Goal: Task Accomplishment & Management: Use online tool/utility

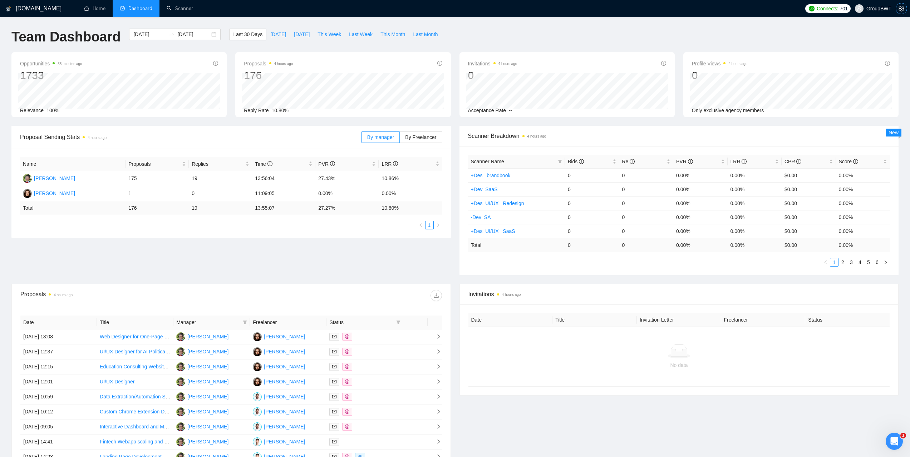
scroll to position [87, 0]
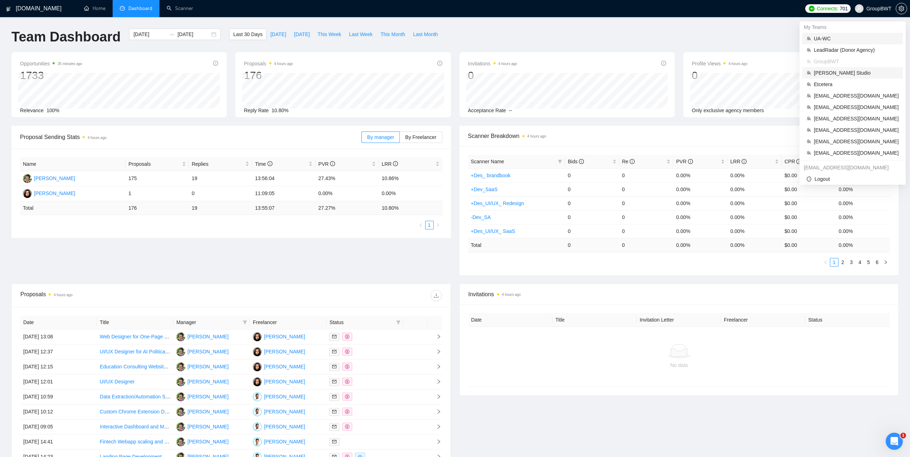
click at [829, 73] on span "[PERSON_NAME] Studio" at bounding box center [856, 73] width 85 height 8
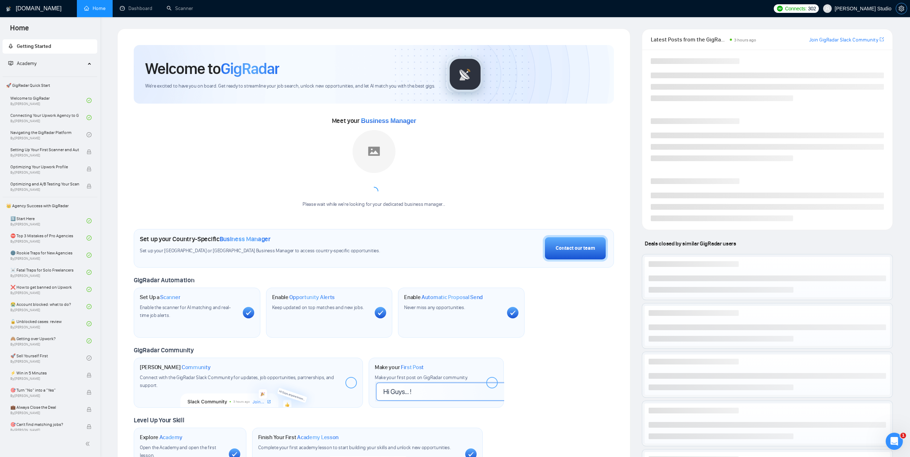
click at [901, 9] on icon "setting" at bounding box center [902, 9] width 6 height 6
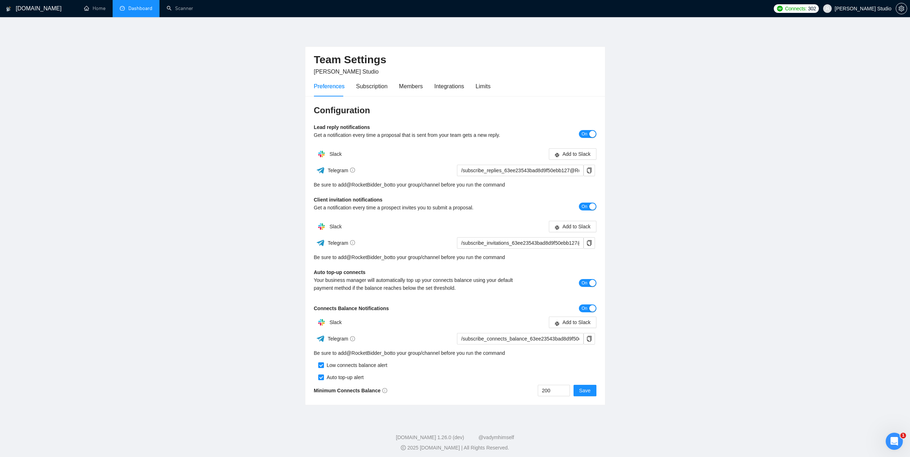
click at [136, 8] on link "Dashboard" at bounding box center [136, 8] width 33 height 6
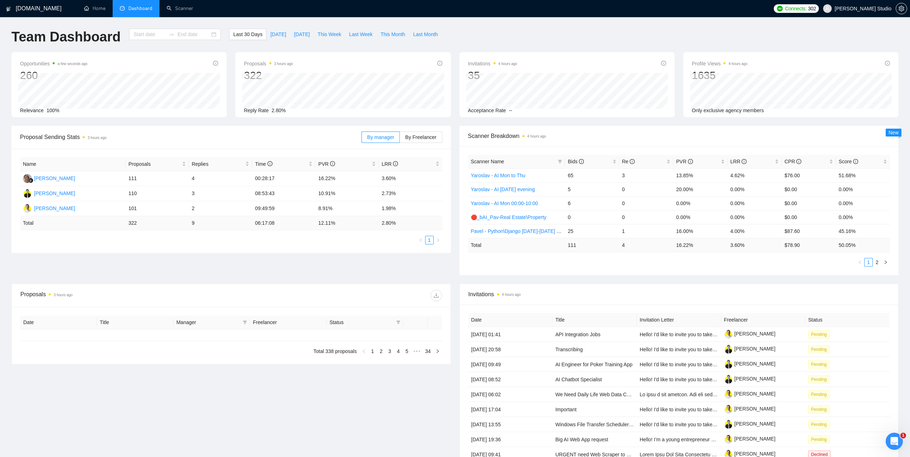
type input "[DATE]"
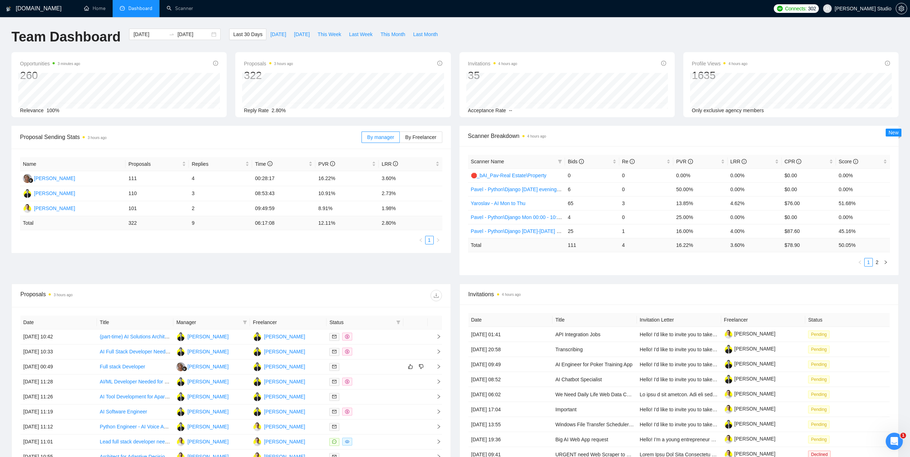
click at [909, 4] on div "Connects: 302 [PERSON_NAME] Studio" at bounding box center [840, 8] width 140 height 17
click at [907, 4] on div "Connects: 302 [PERSON_NAME] Studio" at bounding box center [840, 8] width 140 height 17
click at [905, 7] on span "setting" at bounding box center [901, 9] width 11 height 6
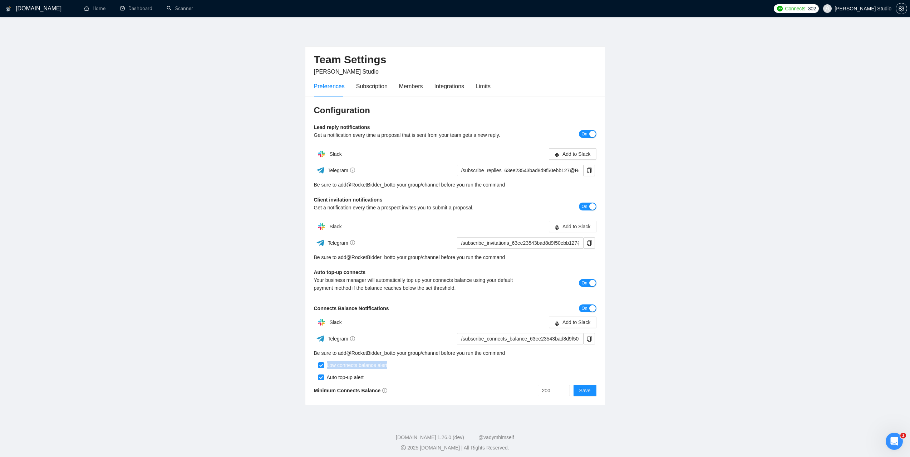
drag, startPoint x: 389, startPoint y: 366, endPoint x: 327, endPoint y: 367, distance: 62.2
click at [327, 367] on div "Low connects balance alert" at bounding box center [455, 363] width 283 height 12
copy div "Low connects balance alert"
click at [143, 11] on link "Dashboard" at bounding box center [136, 8] width 33 height 6
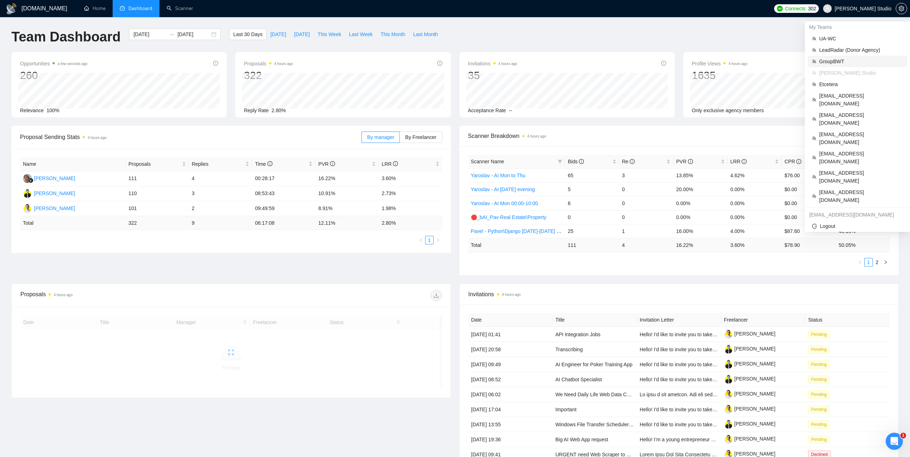
click at [838, 58] on span "GroupBWT" at bounding box center [861, 62] width 84 height 8
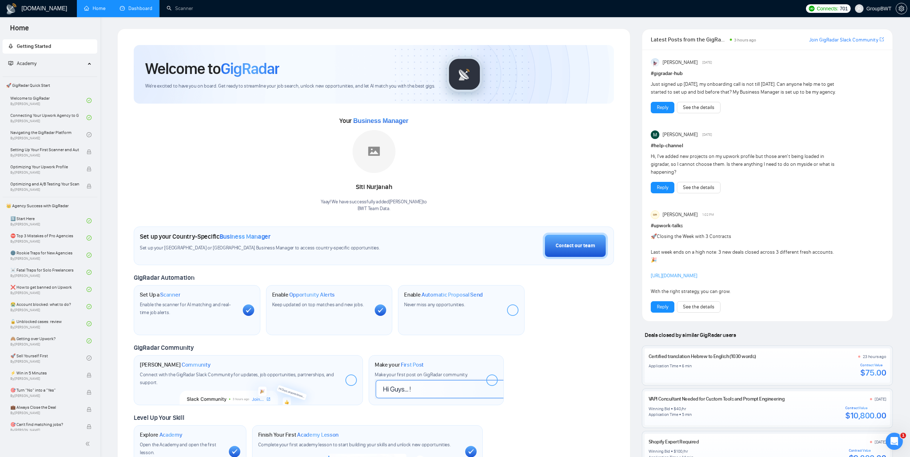
click at [132, 10] on link "Dashboard" at bounding box center [136, 8] width 33 height 6
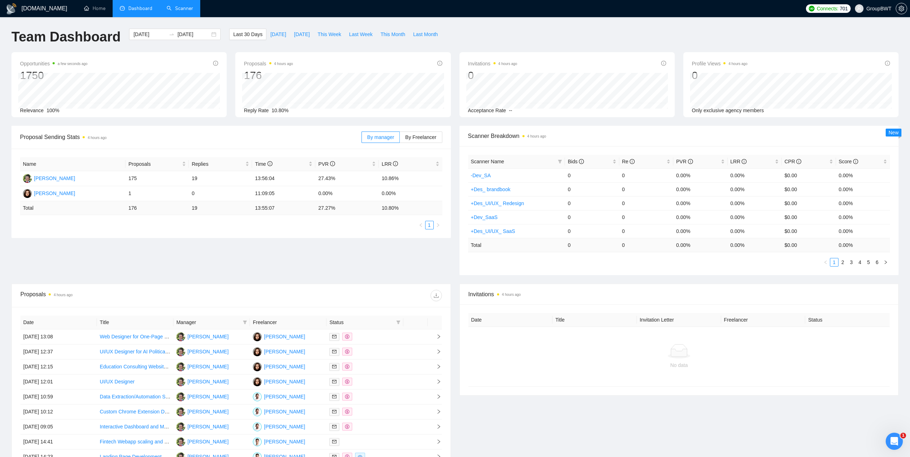
click at [177, 9] on link "Scanner" at bounding box center [180, 8] width 26 height 6
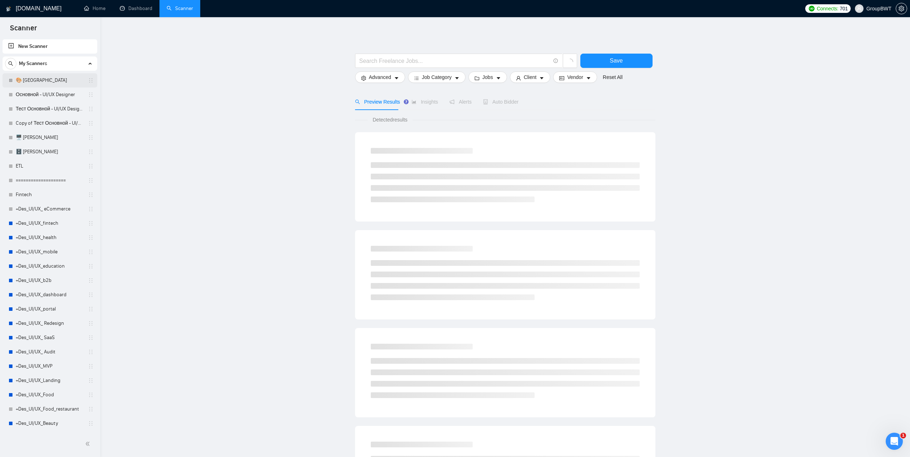
click at [43, 79] on link "🎨 Sofia" at bounding box center [50, 80] width 68 height 14
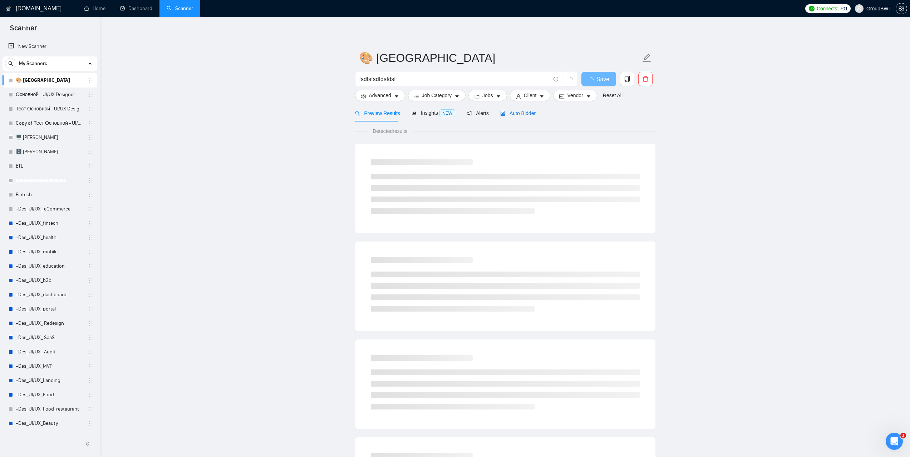
click at [514, 113] on span "Auto Bidder" at bounding box center [517, 114] width 35 height 6
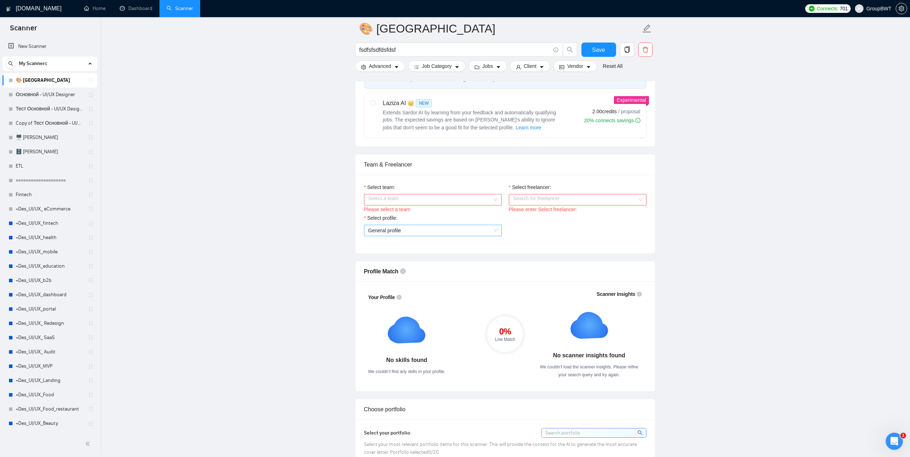
scroll to position [286, 0]
click at [435, 194] on input "Select team:" at bounding box center [430, 199] width 124 height 11
drag, startPoint x: 394, startPoint y: 215, endPoint x: 532, endPoint y: 209, distance: 137.8
click at [395, 215] on div "BWT Team Data" at bounding box center [432, 213] width 129 height 8
click at [543, 201] on input "Select freelancer:" at bounding box center [575, 199] width 124 height 11
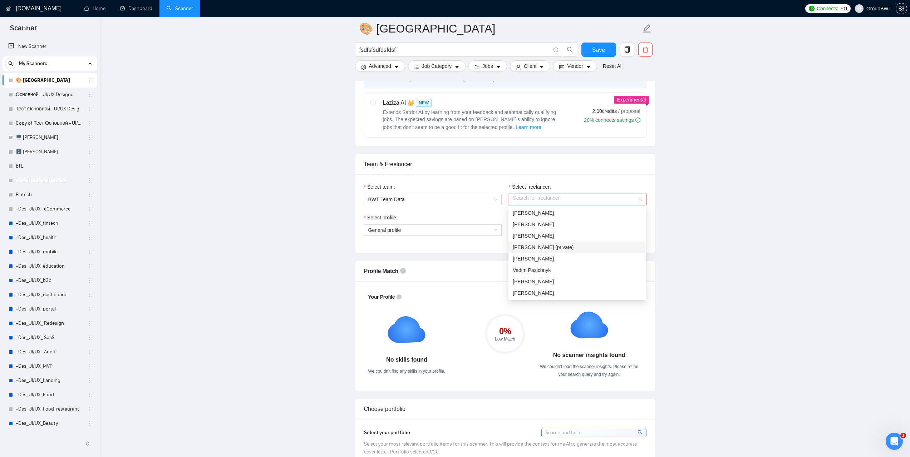
scroll to position [36, 0]
click at [537, 259] on span "[PERSON_NAME]" at bounding box center [533, 258] width 41 height 6
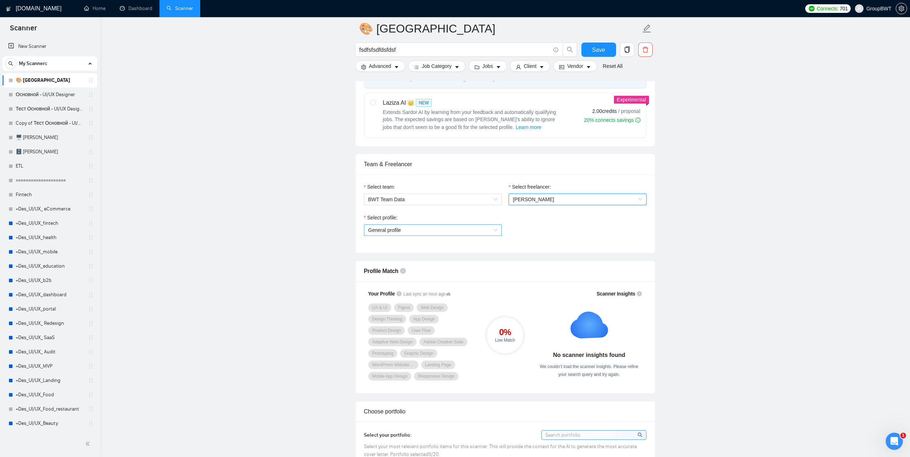
click at [440, 229] on span "General profile" at bounding box center [432, 230] width 129 height 11
drag, startPoint x: 765, startPoint y: 230, endPoint x: 760, endPoint y: 226, distance: 6.2
click at [140, 5] on link "Dashboard" at bounding box center [136, 8] width 33 height 6
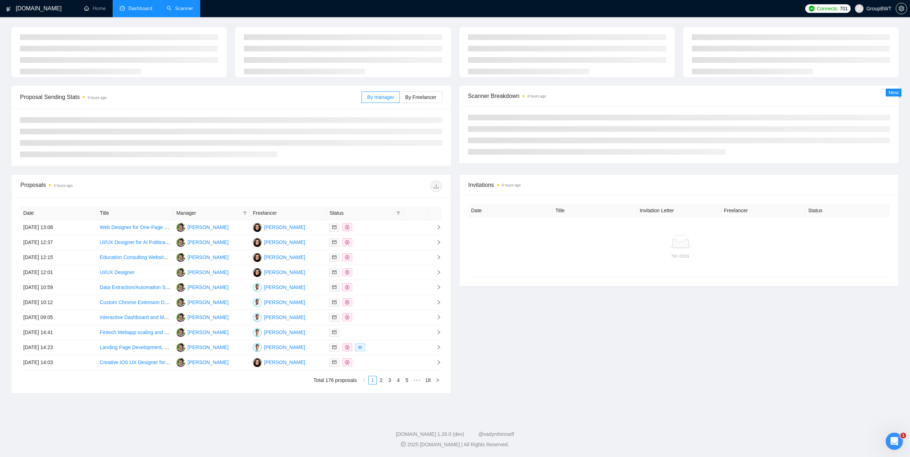
type input "[DATE]"
